Goal: Information Seeking & Learning: Learn about a topic

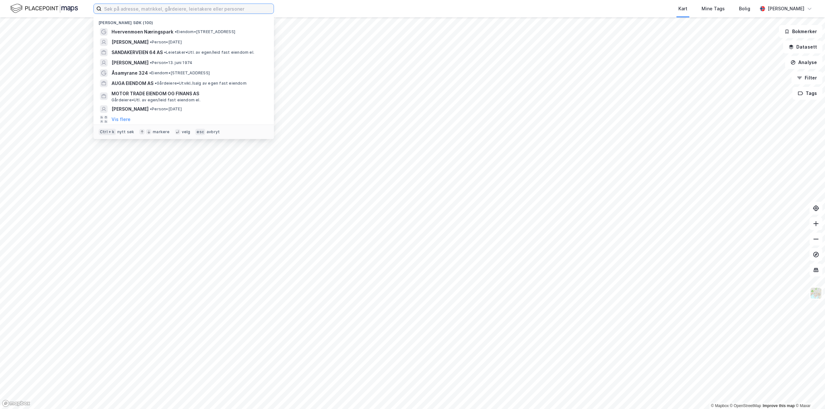
click at [123, 10] on input at bounding box center [187, 9] width 172 height 10
paste input " Viulsrødsletta 35"
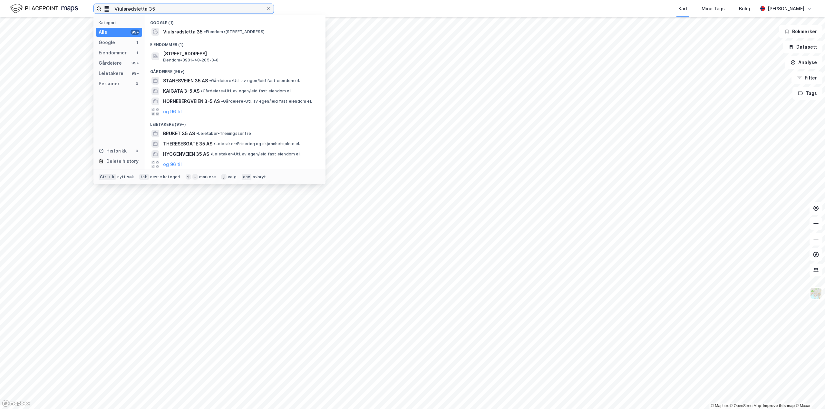
type input " Viulsrødsletta 35"
click at [194, 34] on span "Viulsrødsletta 35" at bounding box center [183, 32] width 40 height 8
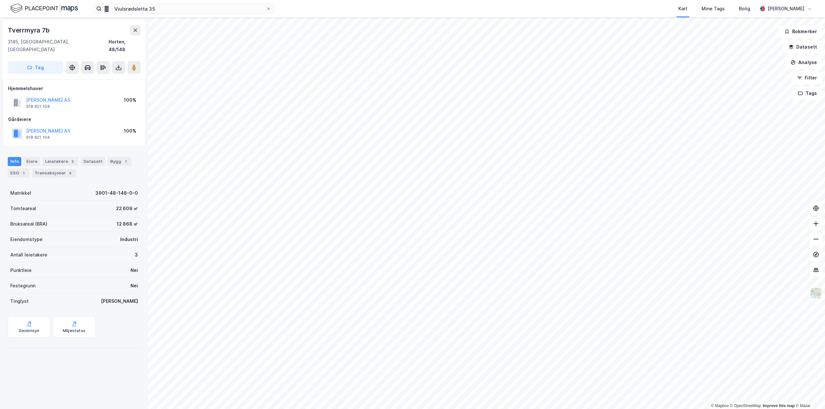
click at [275, 409] on html " Viulsrødsletta 35 Kart Mine Tags Bolig [PERSON_NAME] © Mapbox © OpenStreetMap…" at bounding box center [412, 204] width 825 height 409
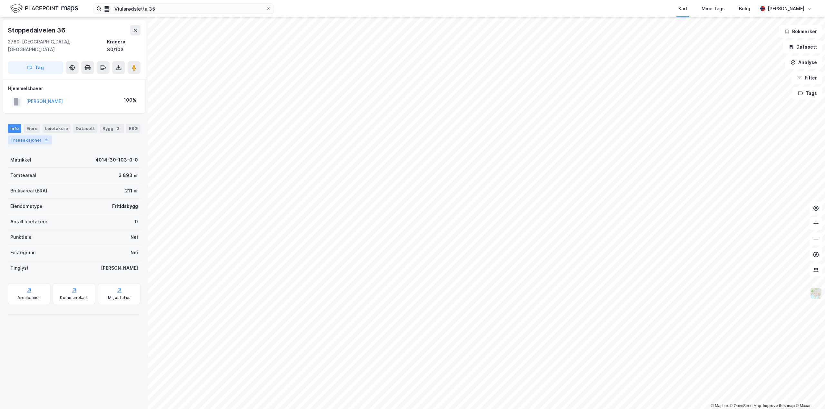
click at [35, 136] on div "Transaksjoner 2" at bounding box center [30, 140] width 44 height 9
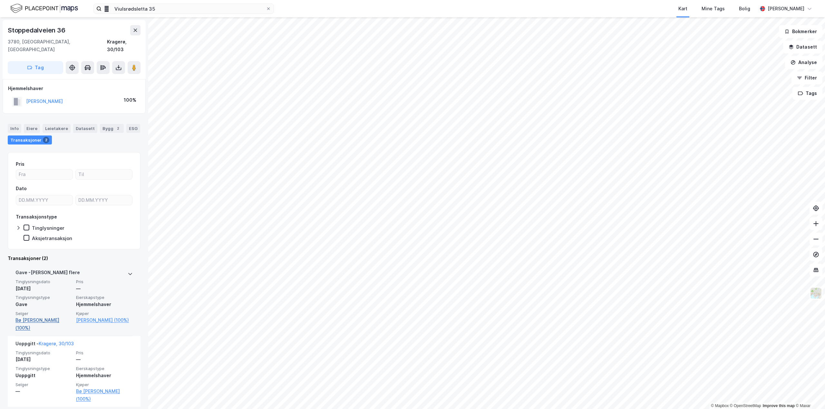
click at [41, 317] on link "Bø [PERSON_NAME] (100%)" at bounding box center [43, 324] width 57 height 15
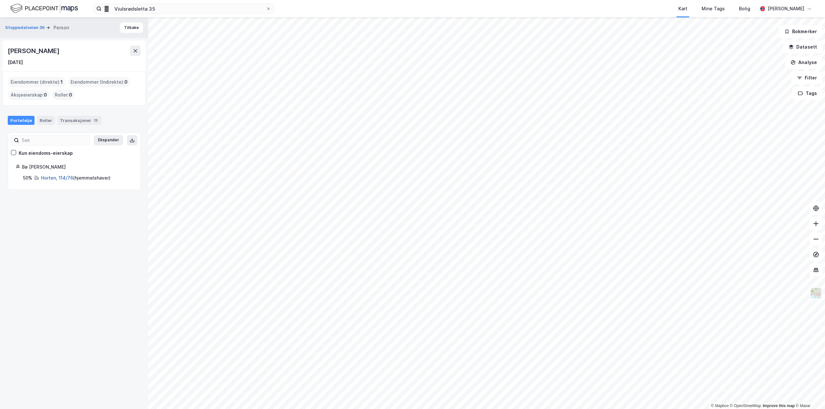
click at [56, 176] on link "Horten, 114/76" at bounding box center [57, 177] width 32 height 5
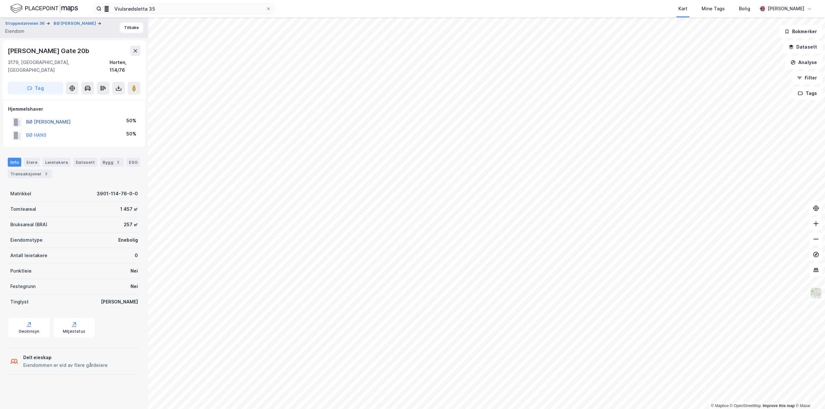
click at [0, 0] on button "BØ [PERSON_NAME]" at bounding box center [0, 0] width 0 height 0
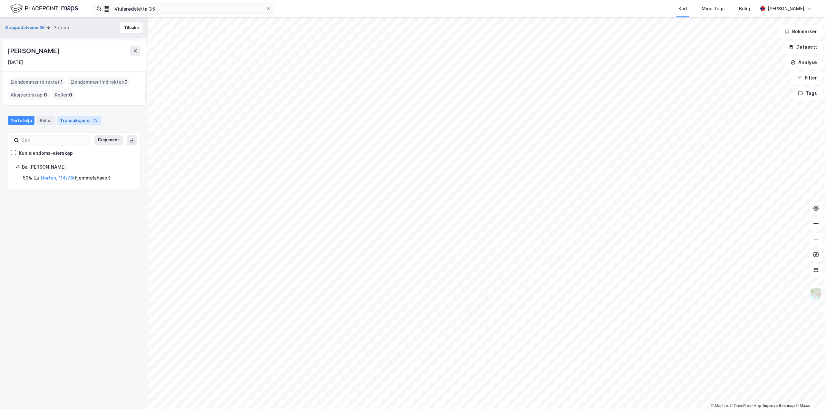
click at [84, 121] on div "Transaksjoner 13" at bounding box center [79, 120] width 44 height 9
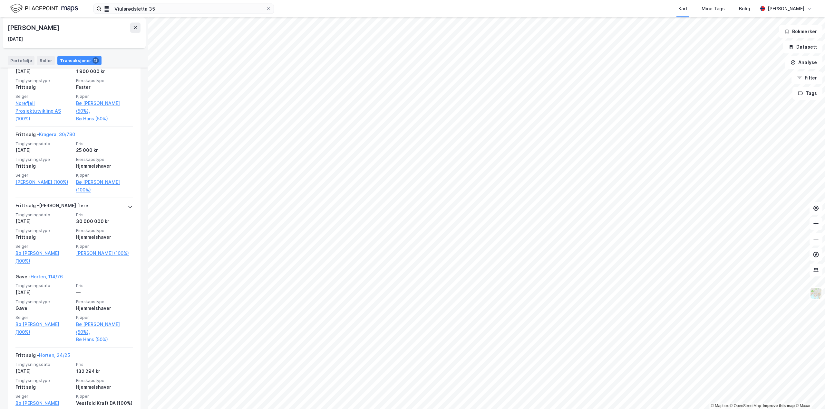
scroll to position [483, 0]
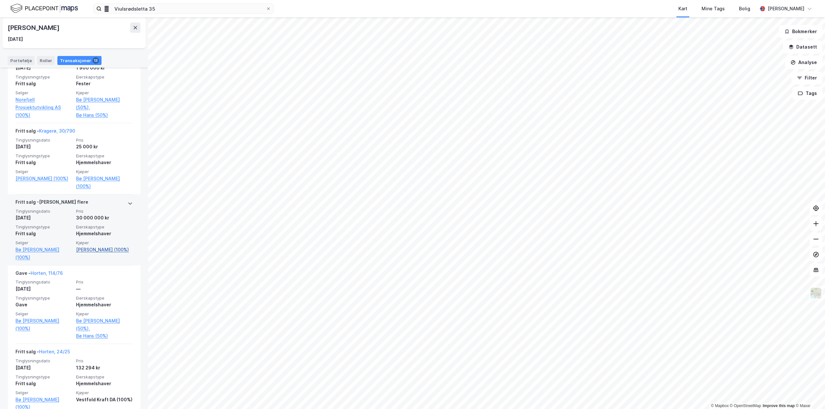
click at [83, 246] on link "[PERSON_NAME] (100%)" at bounding box center [104, 250] width 57 height 8
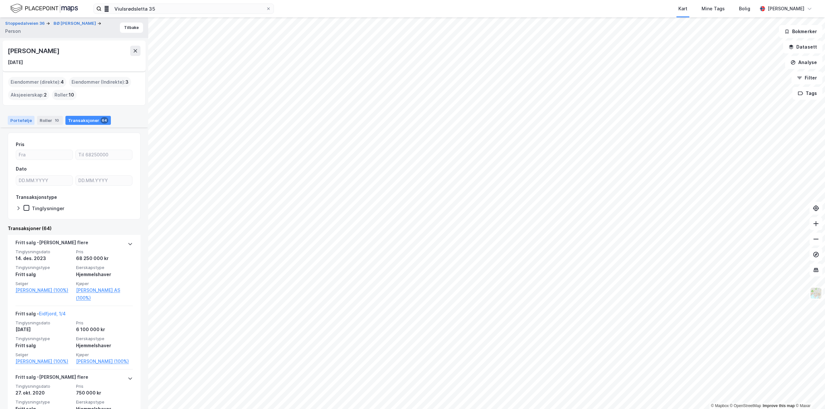
click at [18, 118] on div "Portefølje" at bounding box center [21, 120] width 27 height 9
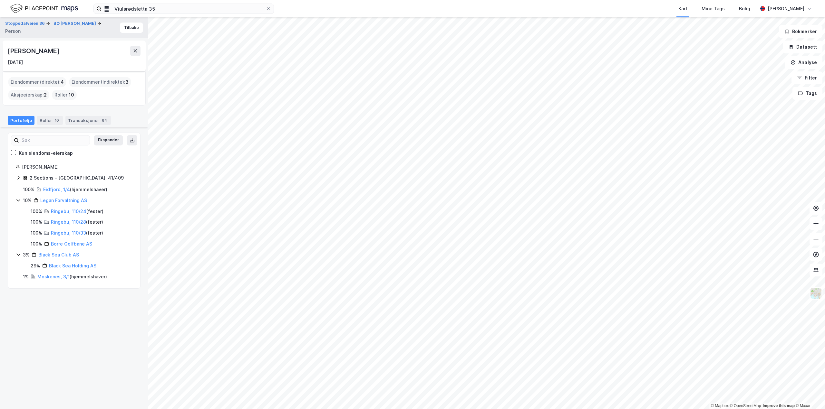
click at [53, 177] on div "2 Sections - [GEOGRAPHIC_DATA], 41/409" at bounding box center [77, 178] width 94 height 8
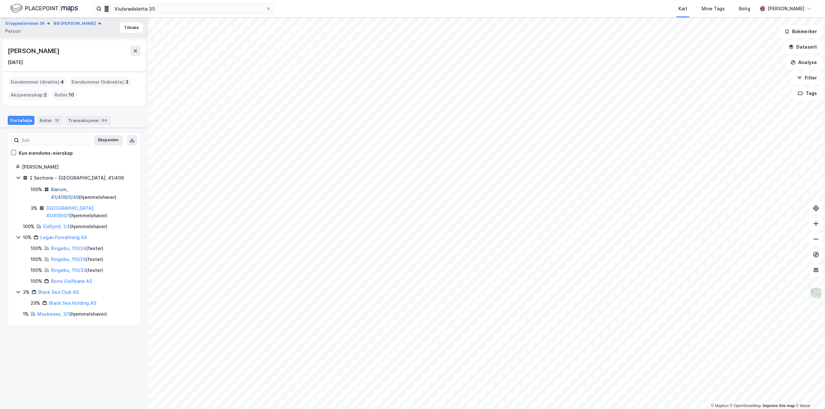
click at [63, 189] on link "Bærum, 41/409/0/49" at bounding box center [65, 193] width 28 height 13
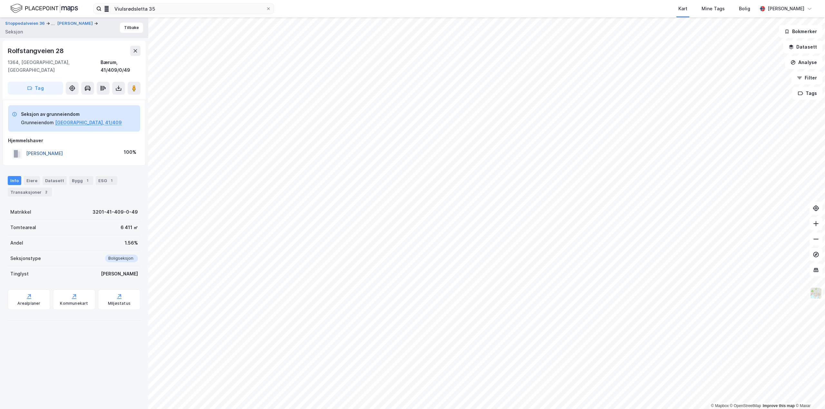
click at [0, 0] on button "[PERSON_NAME]" at bounding box center [0, 0] width 0 height 0
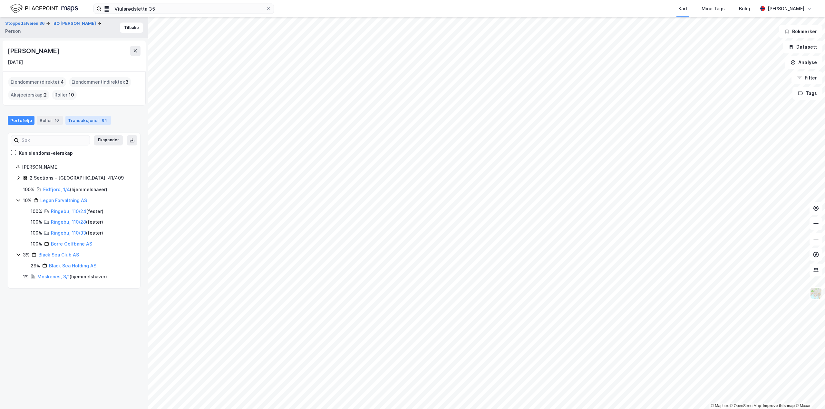
click at [80, 122] on div "Transaksjoner 64" at bounding box center [87, 120] width 45 height 9
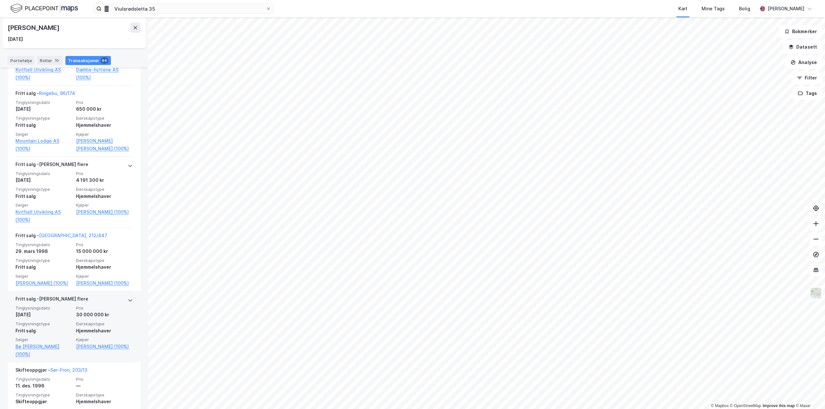
scroll to position [4216, 0]
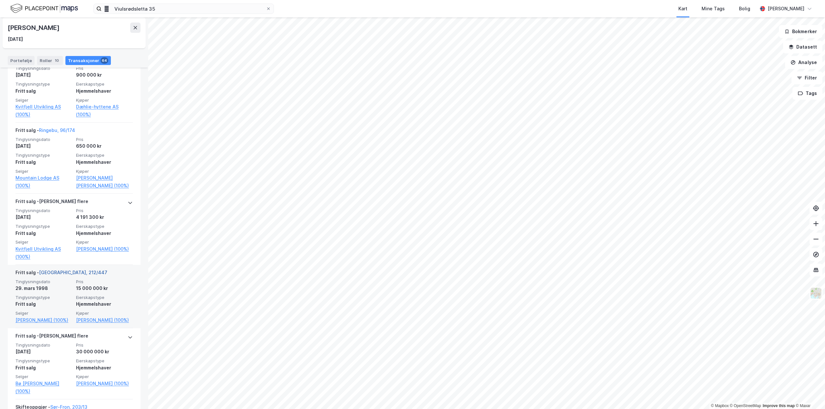
click at [52, 270] on link "[GEOGRAPHIC_DATA], 212/447" at bounding box center [73, 272] width 68 height 5
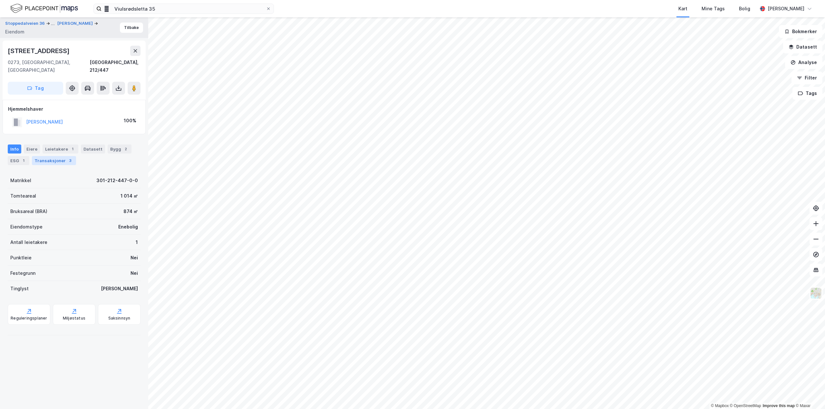
click at [59, 156] on div "Transaksjoner 3" at bounding box center [54, 160] width 44 height 9
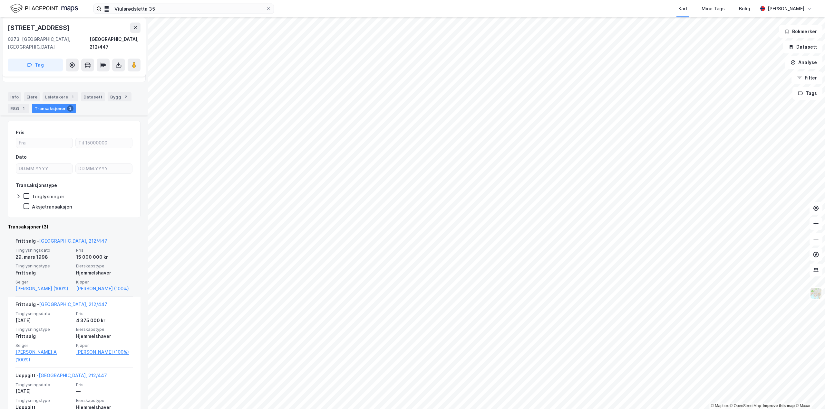
scroll to position [90, 0]
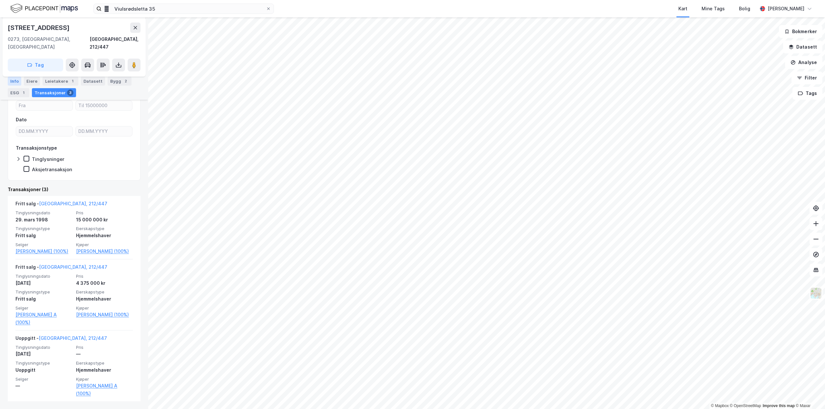
click at [12, 80] on div "Info" at bounding box center [15, 81] width 14 height 9
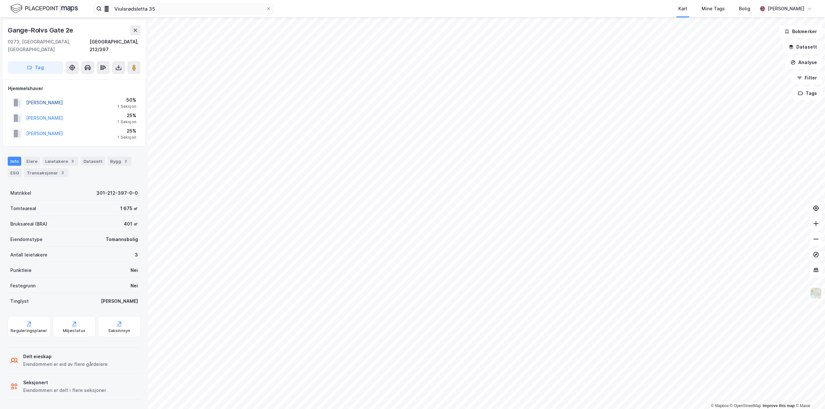
click at [0, 0] on button "[PERSON_NAME]" at bounding box center [0, 0] width 0 height 0
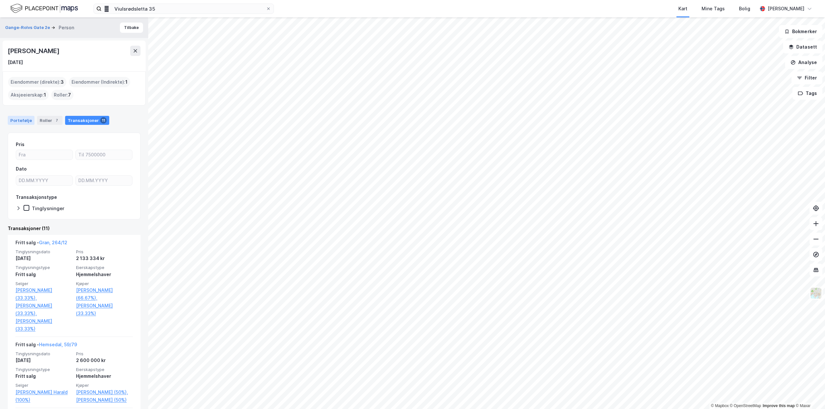
click at [22, 120] on div "Portefølje" at bounding box center [21, 120] width 27 height 9
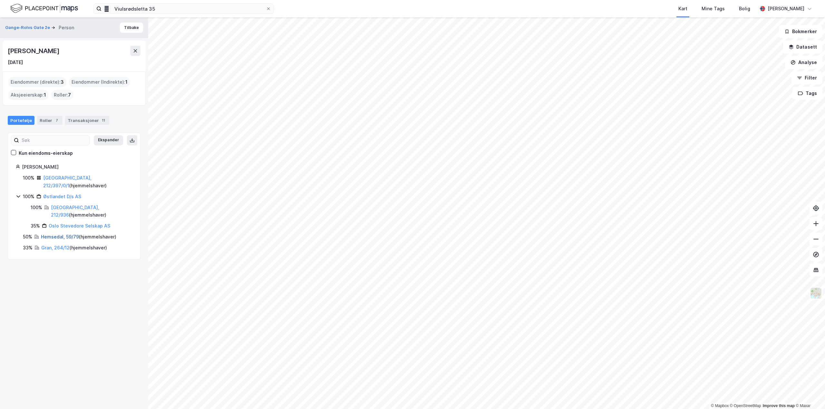
click at [55, 234] on link "Hemsedal, 59/79" at bounding box center [60, 236] width 38 height 5
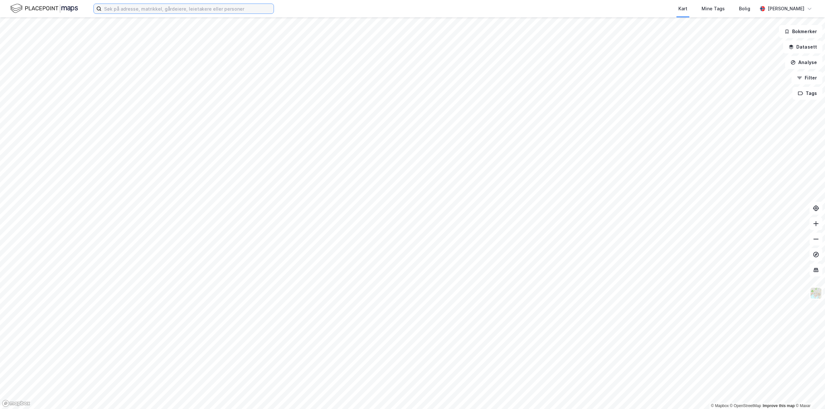
click at [122, 12] on input at bounding box center [187, 9] width 172 height 10
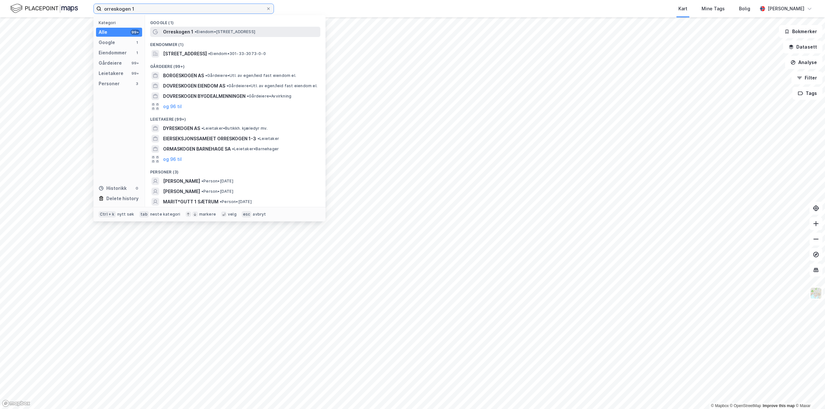
type input "orreskogen 1"
click at [172, 27] on div "Orreskogen 1 • Eiendom • Orreskogen 1, 0788 Oslo" at bounding box center [235, 32] width 170 height 10
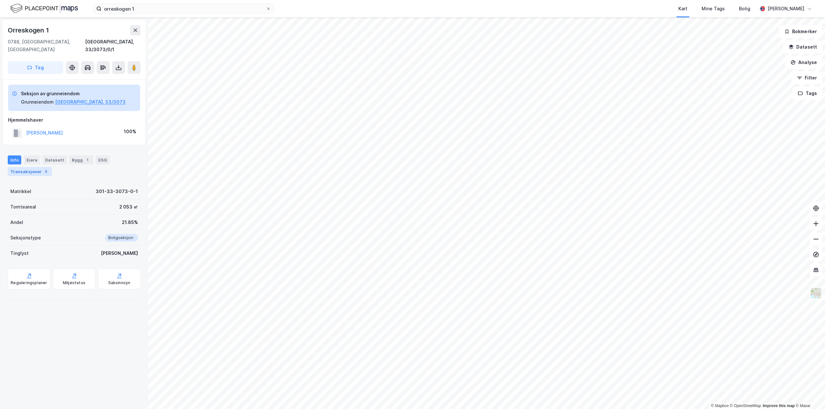
click at [16, 167] on div "Transaksjoner 5" at bounding box center [30, 171] width 44 height 9
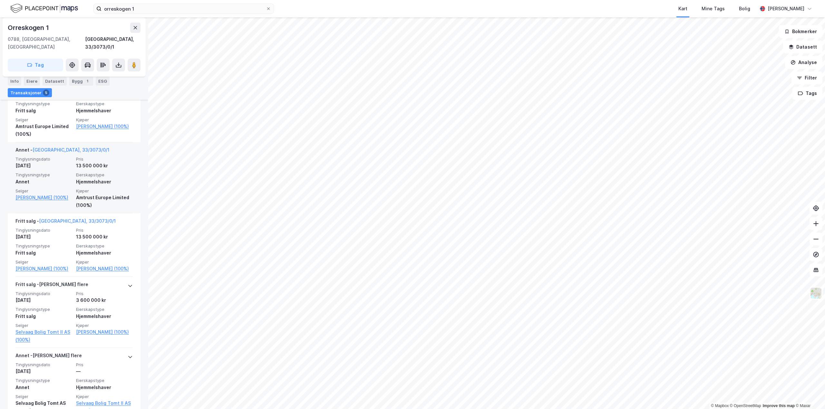
scroll to position [243, 0]
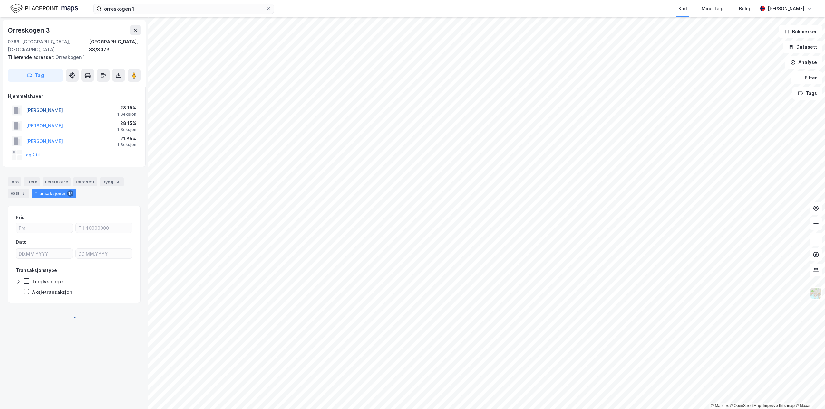
click at [0, 0] on button "KNUTSEN ESPEN" at bounding box center [0, 0] width 0 height 0
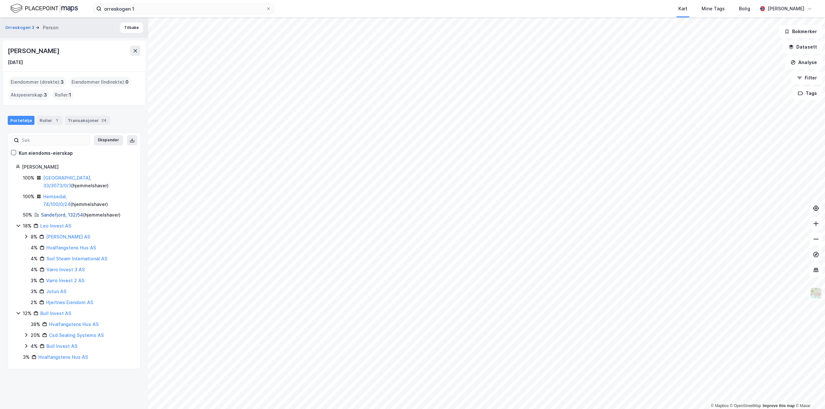
click at [54, 212] on link "Sandefjord, 132/54" at bounding box center [62, 214] width 42 height 5
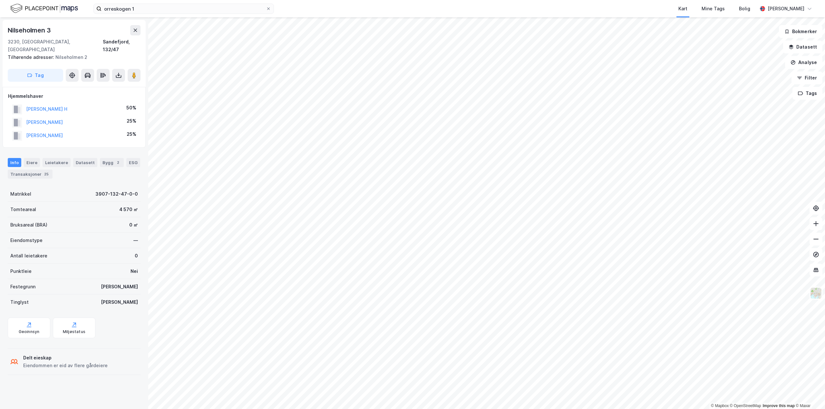
click at [401, 409] on html "orreskogen 1 Kart Mine Tags Bolig Aleksander Moholdt © Mapbox © OpenStreetMap I…" at bounding box center [412, 204] width 825 height 409
click at [374, 409] on html "orreskogen 1 Kart Mine Tags Bolig Aleksander Moholdt © Mapbox © OpenStreetMap I…" at bounding box center [412, 204] width 825 height 409
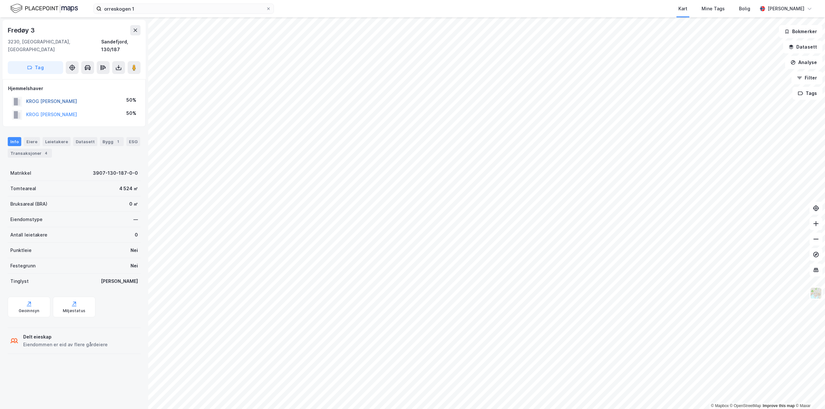
click at [0, 0] on button "KROG SVERRE FJELDSTAD" at bounding box center [0, 0] width 0 height 0
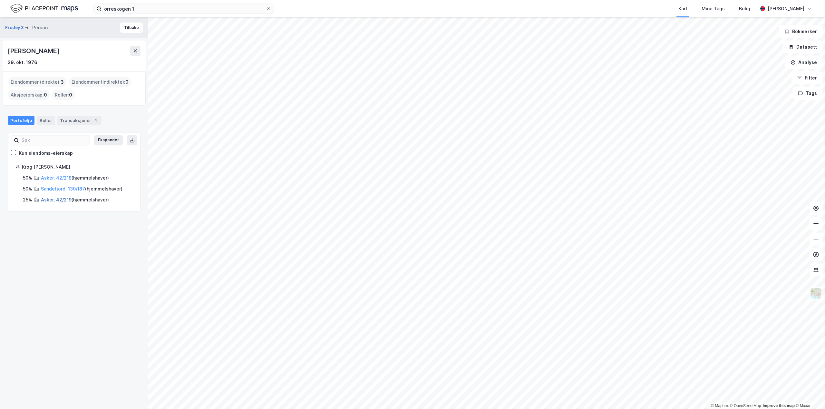
click at [60, 200] on link "Asker, 42/219" at bounding box center [56, 199] width 31 height 5
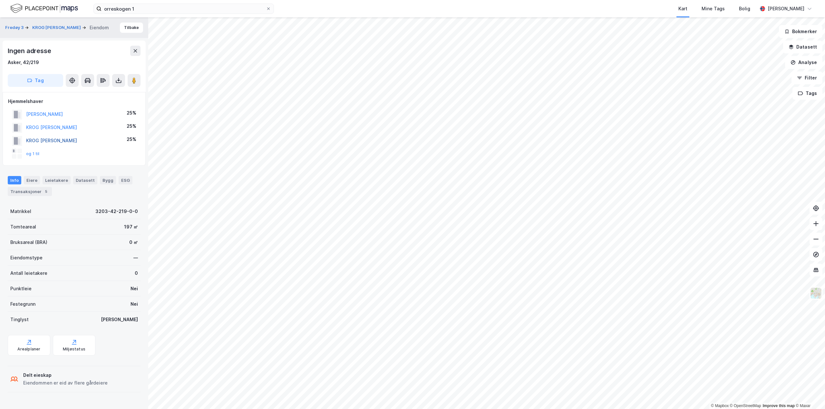
click at [0, 0] on button "KROG KRISTIN FJELDSTAD" at bounding box center [0, 0] width 0 height 0
